Goal: Register for event/course

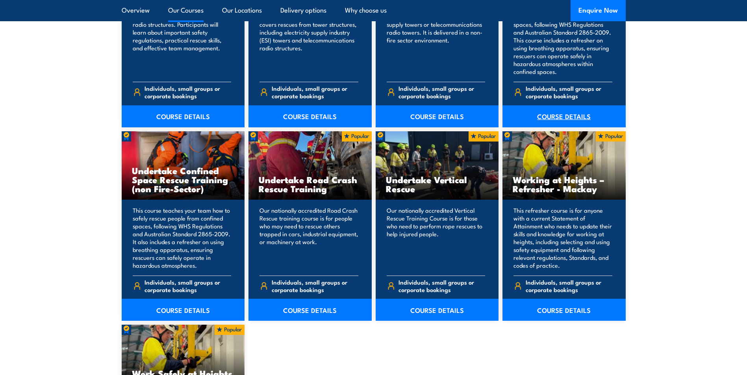
scroll to position [944, 0]
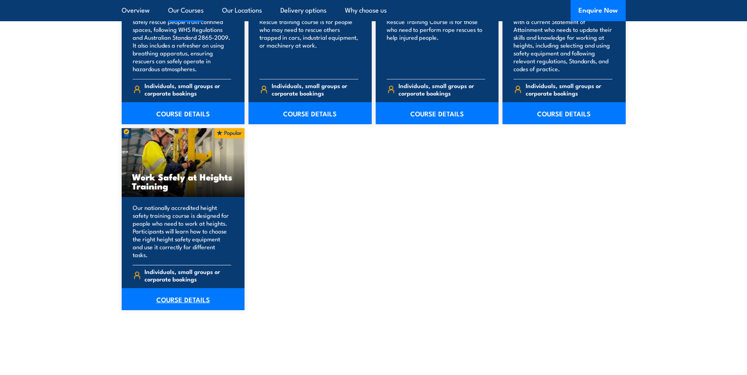
click at [207, 296] on link "COURSE DETAILS" at bounding box center [183, 299] width 123 height 22
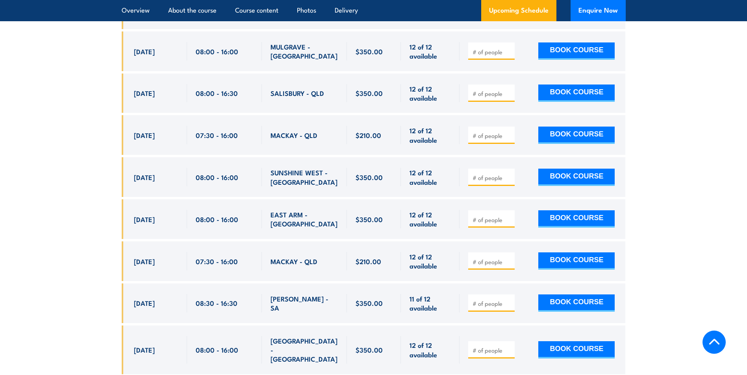
scroll to position [1968, 0]
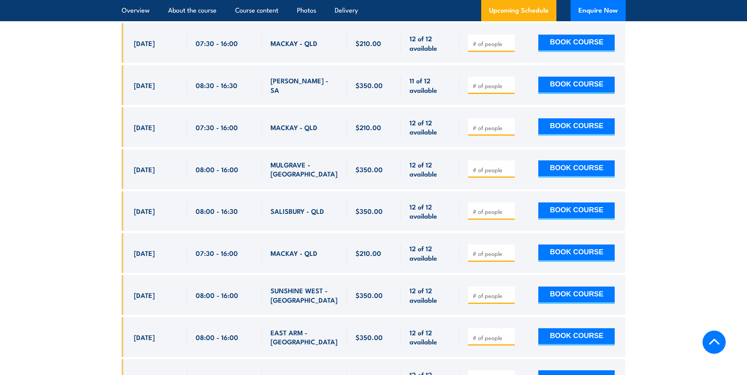
click at [373, 123] on span "$210.00" at bounding box center [368, 127] width 26 height 9
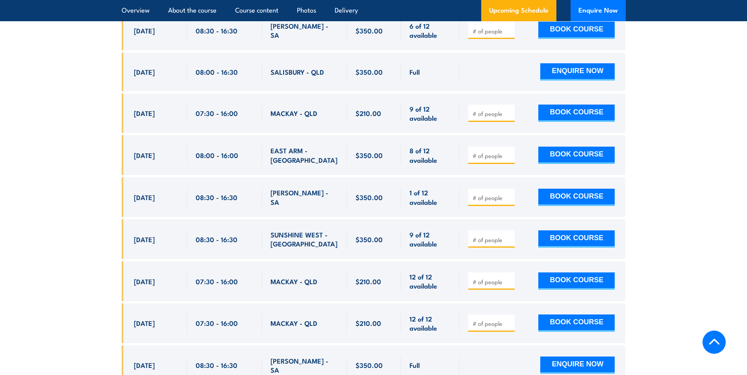
scroll to position [1181, 0]
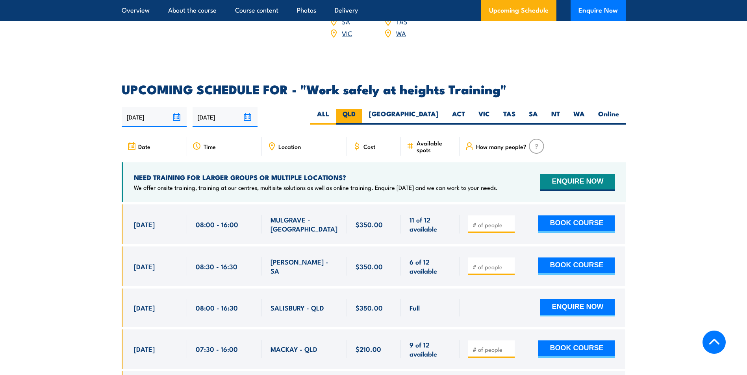
click at [362, 109] on label "QLD" at bounding box center [349, 116] width 26 height 15
click at [360, 109] on input "QLD" at bounding box center [357, 111] width 5 height 5
radio input "true"
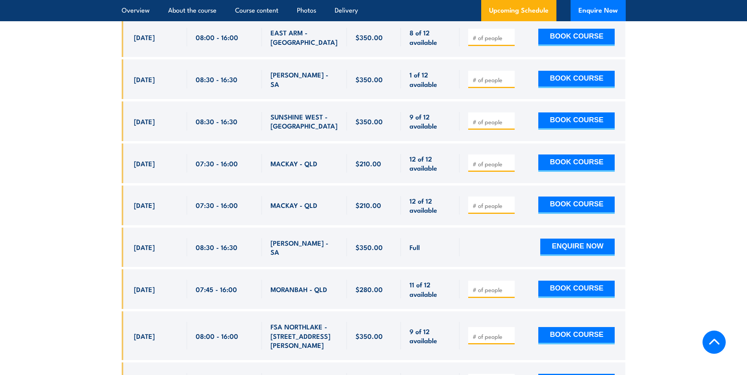
scroll to position [1574, 0]
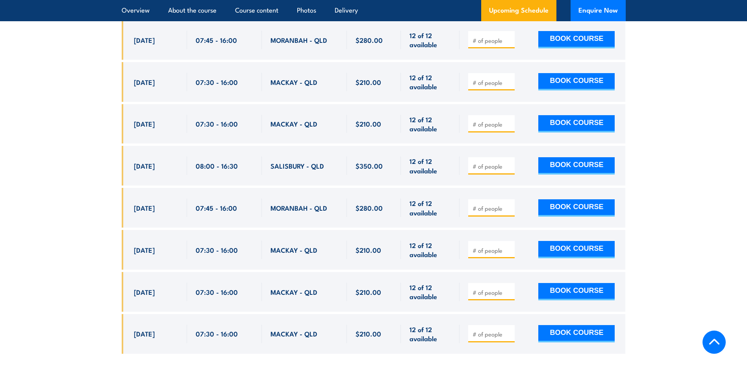
scroll to position [2236, 0]
